Goal: Information Seeking & Learning: Understand process/instructions

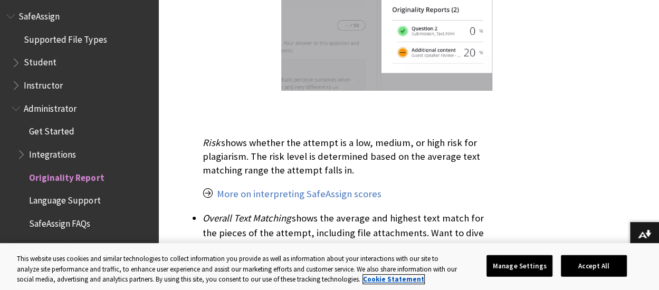
scroll to position [1685, 0]
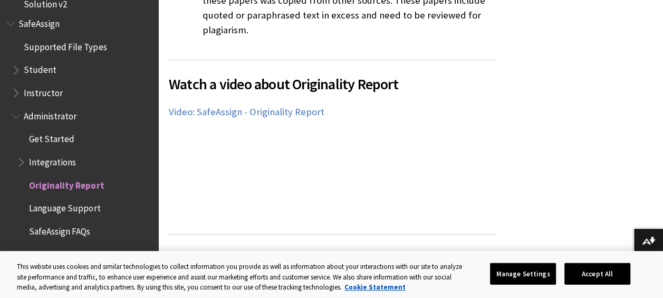
scroll to position [4136, 0]
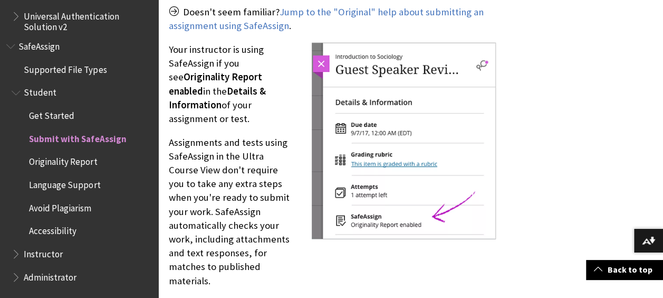
scroll to position [1346, 0]
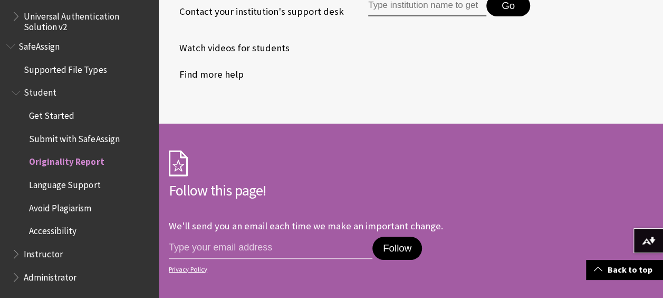
scroll to position [3713, 0]
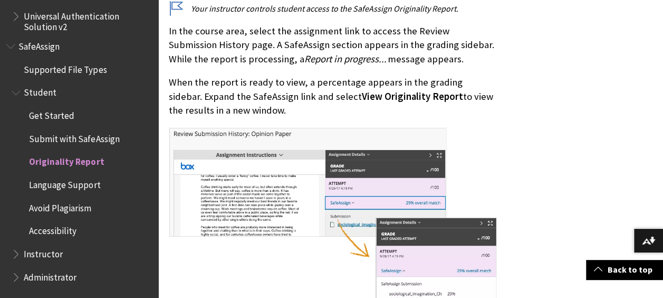
scroll to position [520, 0]
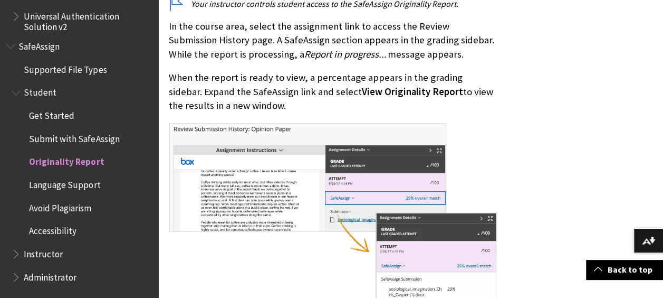
click at [263, 193] on img at bounding box center [333, 219] width 328 height 195
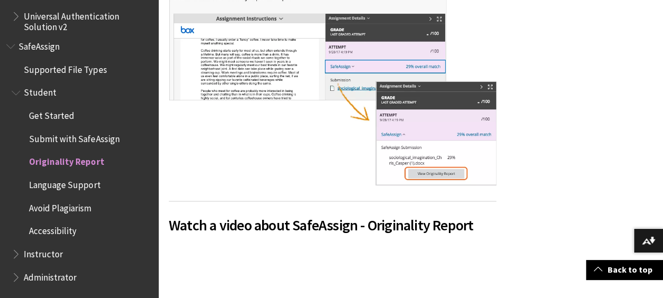
scroll to position [676, 0]
